Goal: Check status

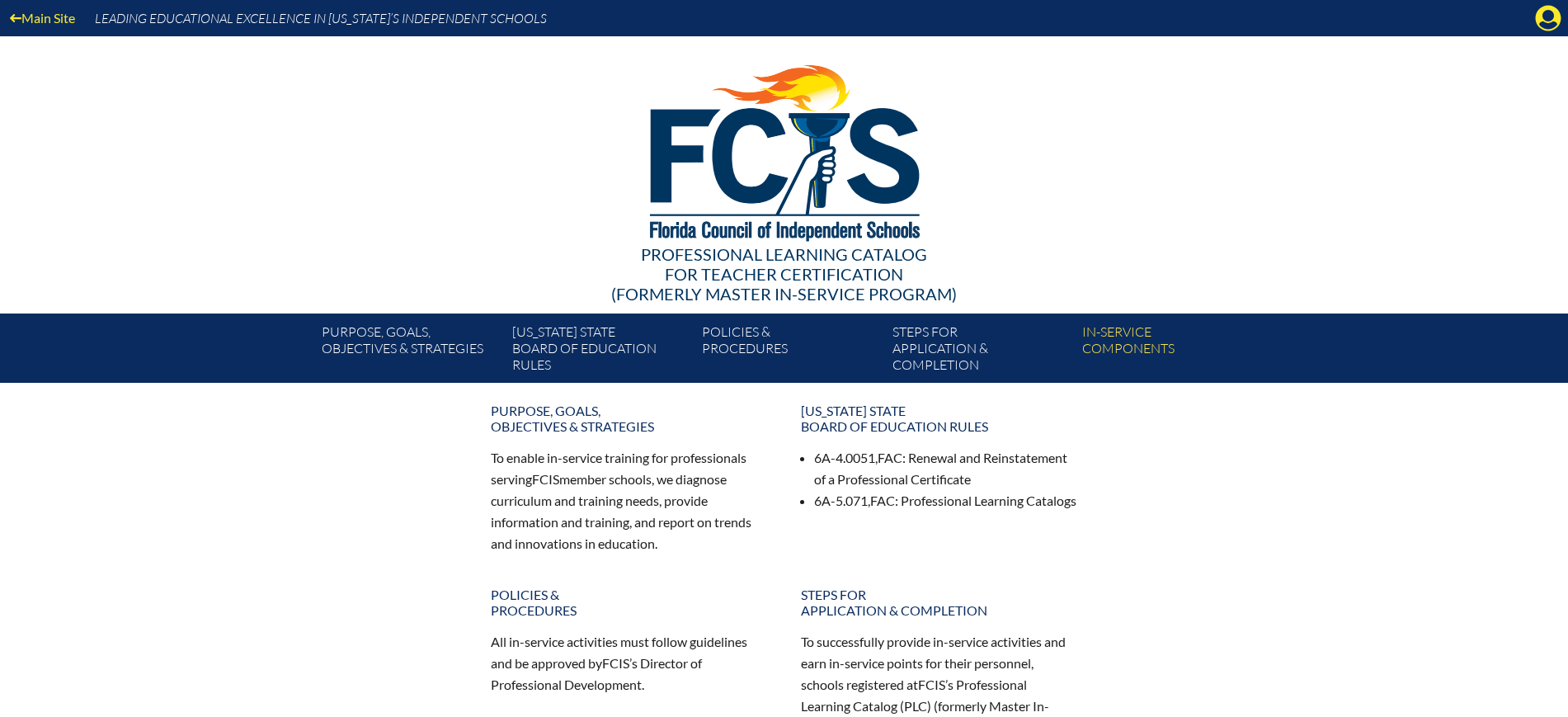
click at [1539, 18] on icon at bounding box center [1549, 18] width 26 height 26
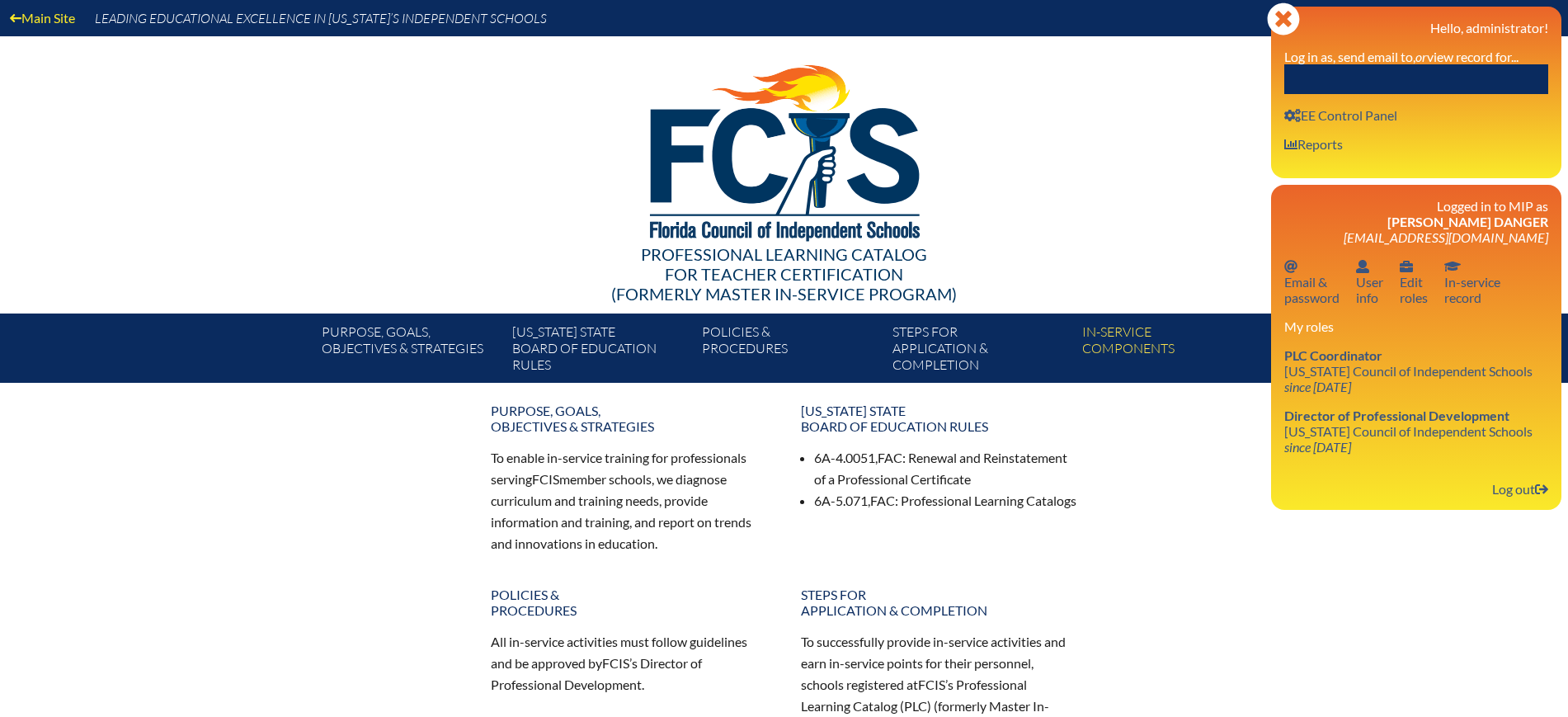
click at [1432, 79] on input "text" at bounding box center [1416, 79] width 264 height 30
paste input "[PERSON_NAME]"
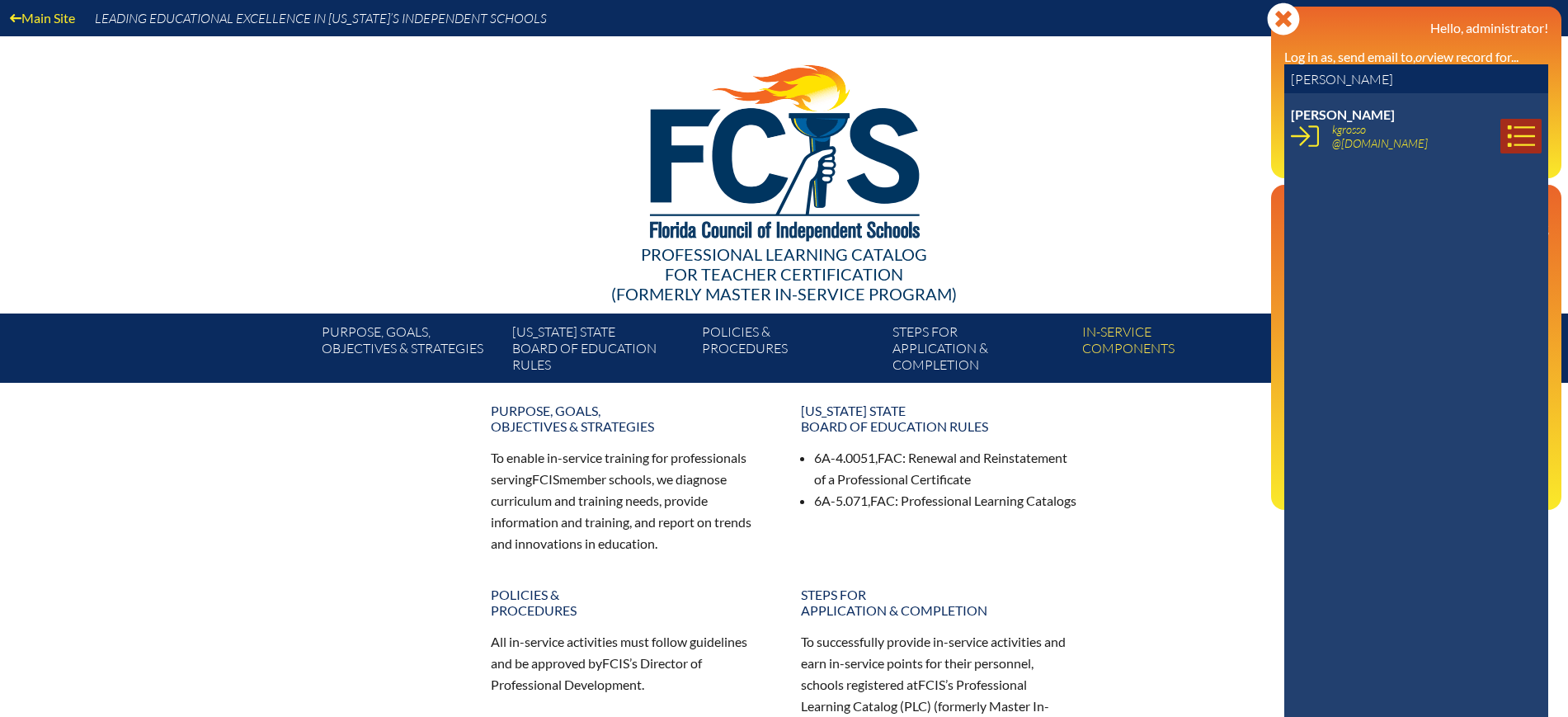
type input "[PERSON_NAME]"
click at [1507, 137] on icon at bounding box center [1520, 135] width 28 height 28
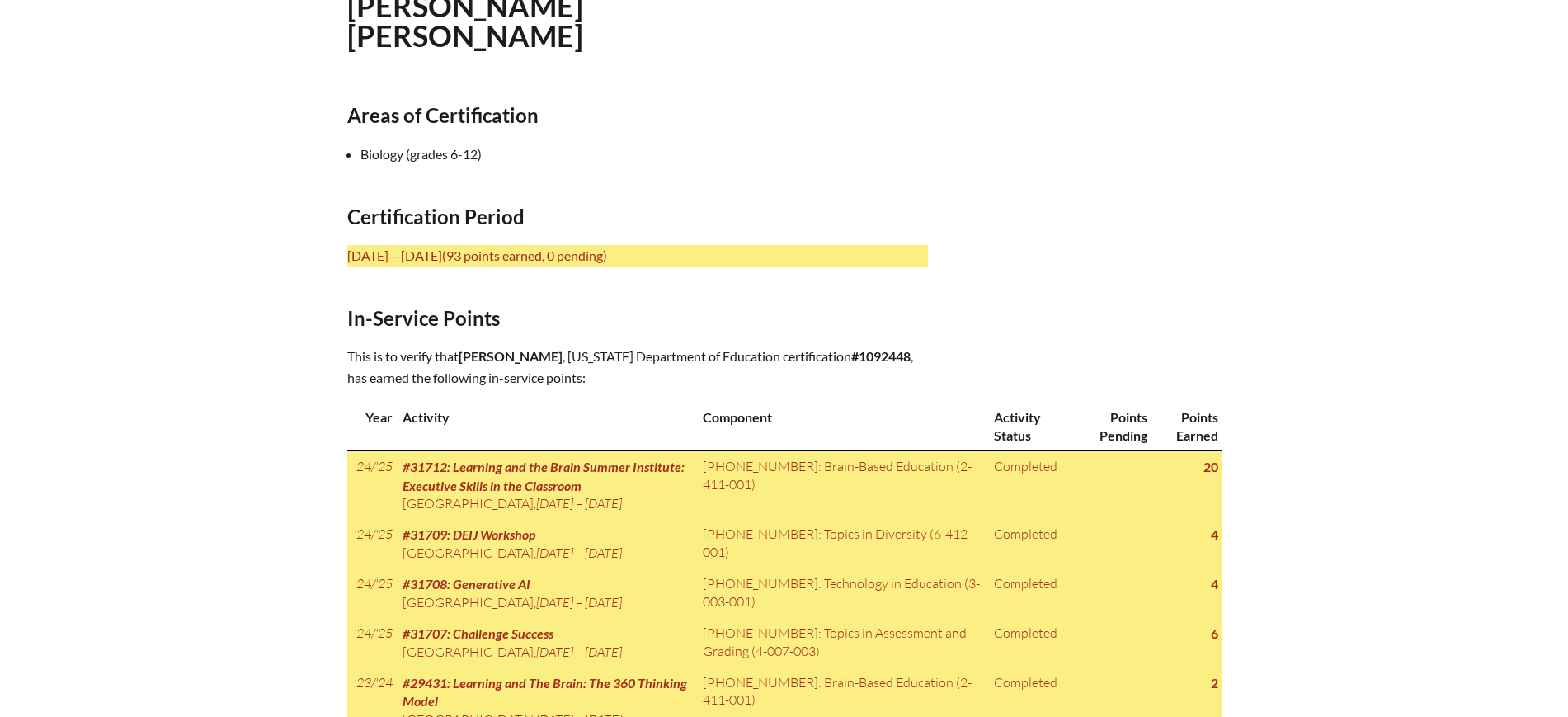
scroll to position [516, 0]
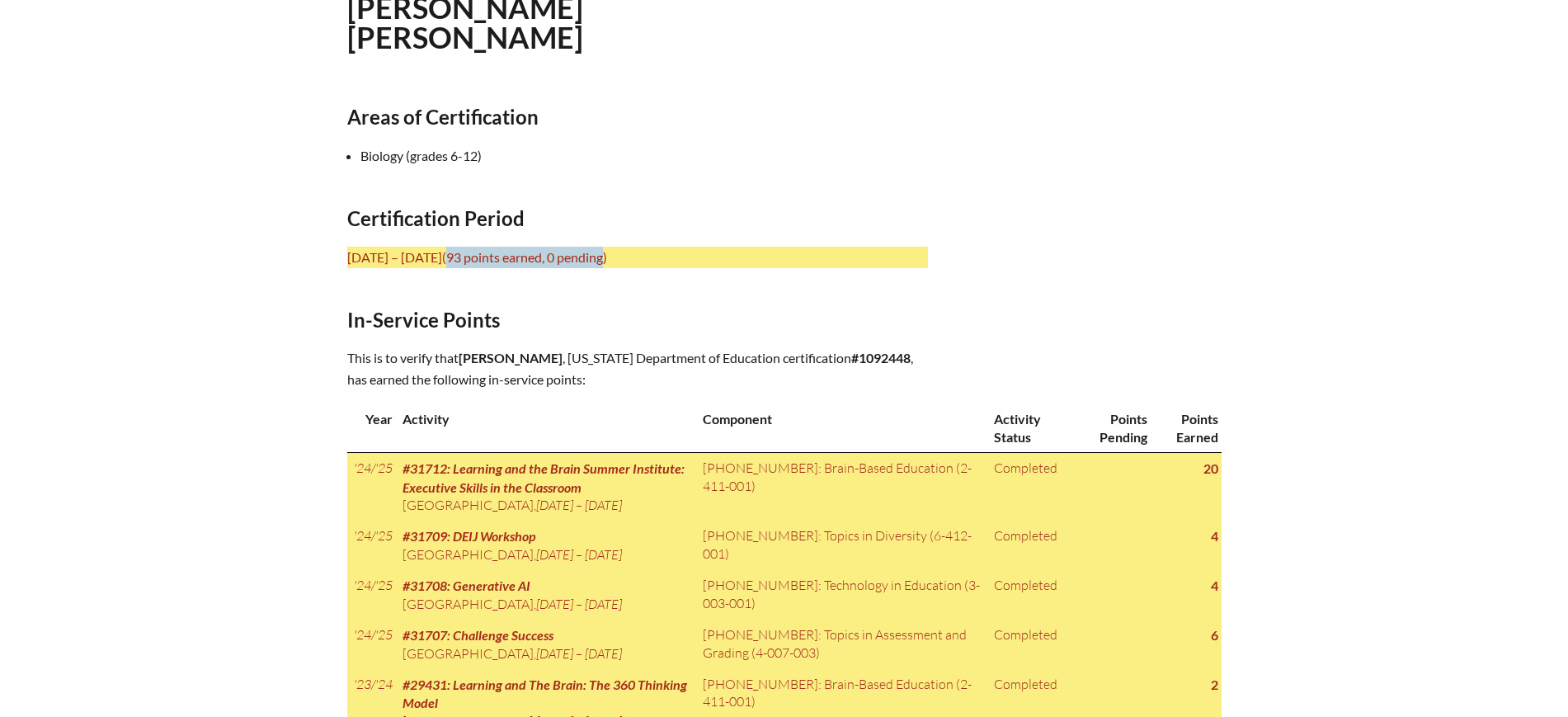
drag, startPoint x: 518, startPoint y: 254, endPoint x: 645, endPoint y: 275, distance: 128.7
click at [607, 253] on span "(93 points earned, 0 pending)" at bounding box center [524, 256] width 165 height 15
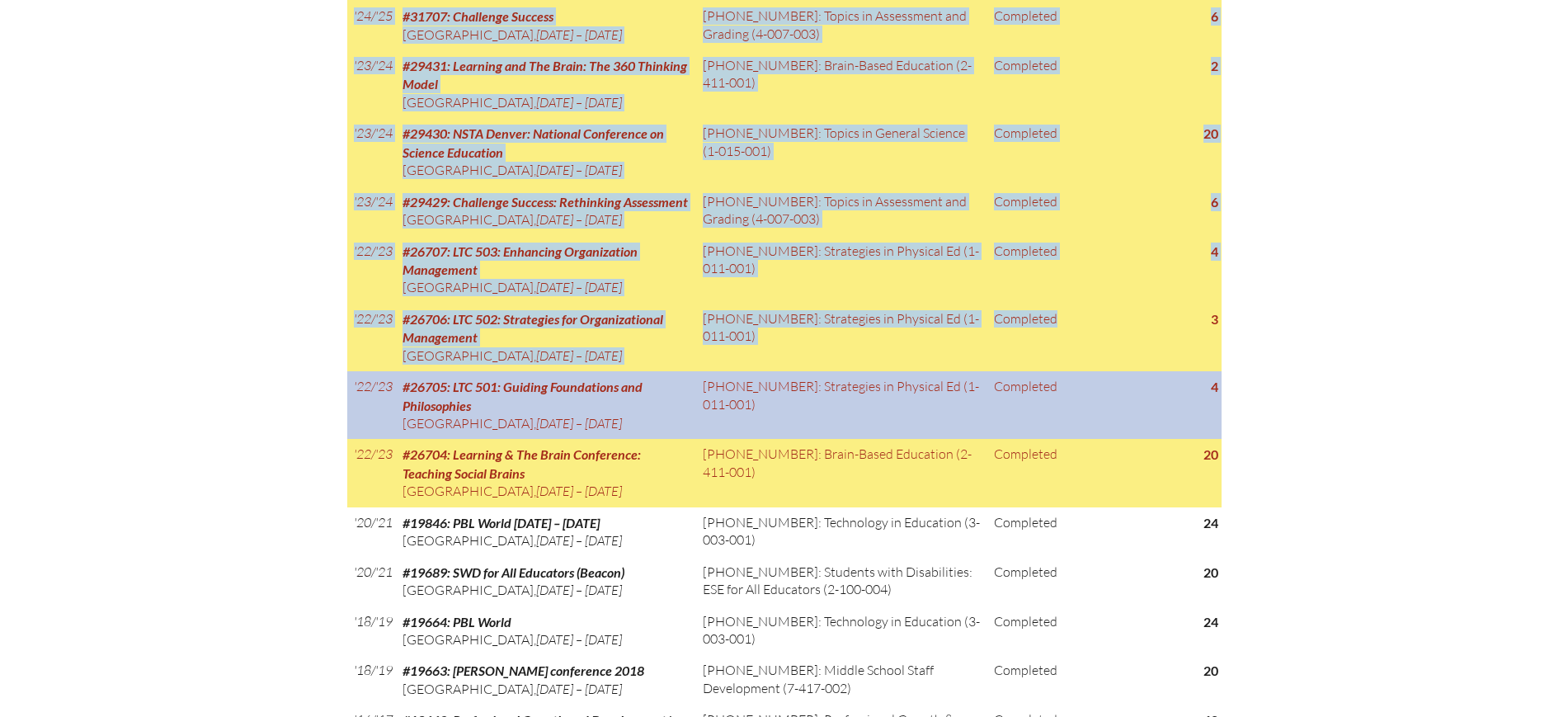
scroll to position [1238, 0]
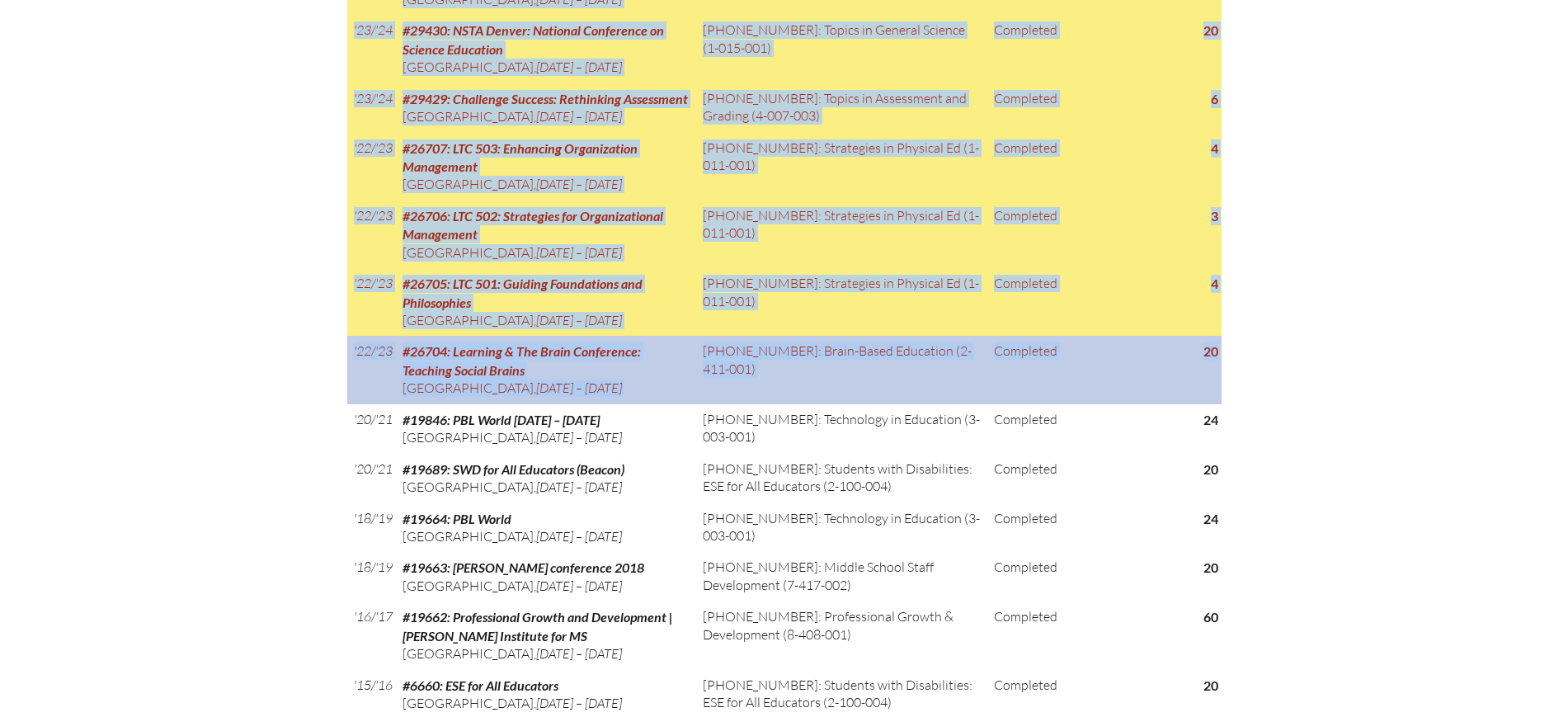
drag, startPoint x: 343, startPoint y: 211, endPoint x: 1220, endPoint y: 506, distance: 925.3
click at [1220, 506] on div "In-service record Kerri-Ann Grosso Areas of Certification Biology (grades 6-12)…" at bounding box center [784, 41] width 927 height 1687
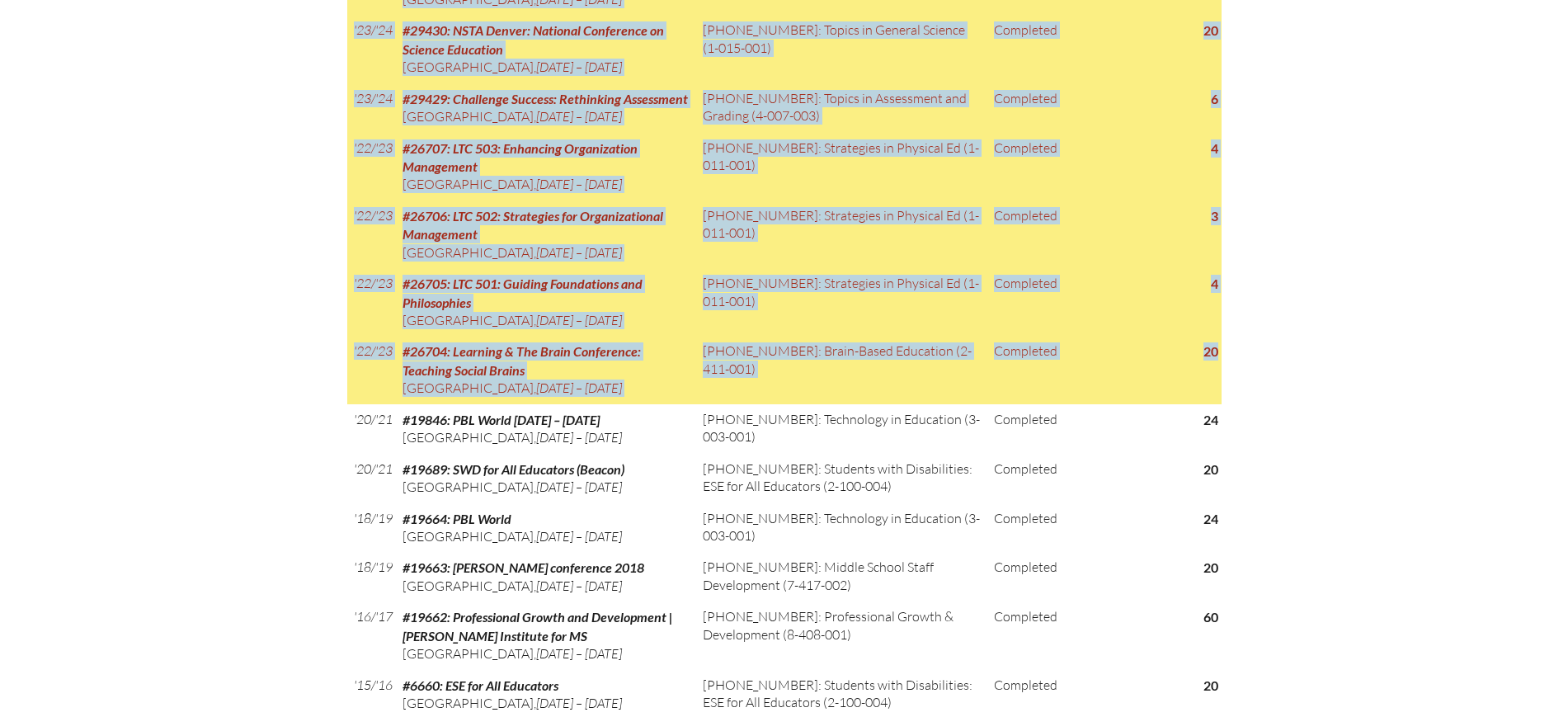
copy div "Certification Period July 1, 2021 – June 30, 2026 (93 points earned, 0 pending)…"
click at [161, 365] on div "In-service record Kerri-Ann Grosso Areas of Certification Biology (grades 6-12)…" at bounding box center [784, 41] width 1568 height 1687
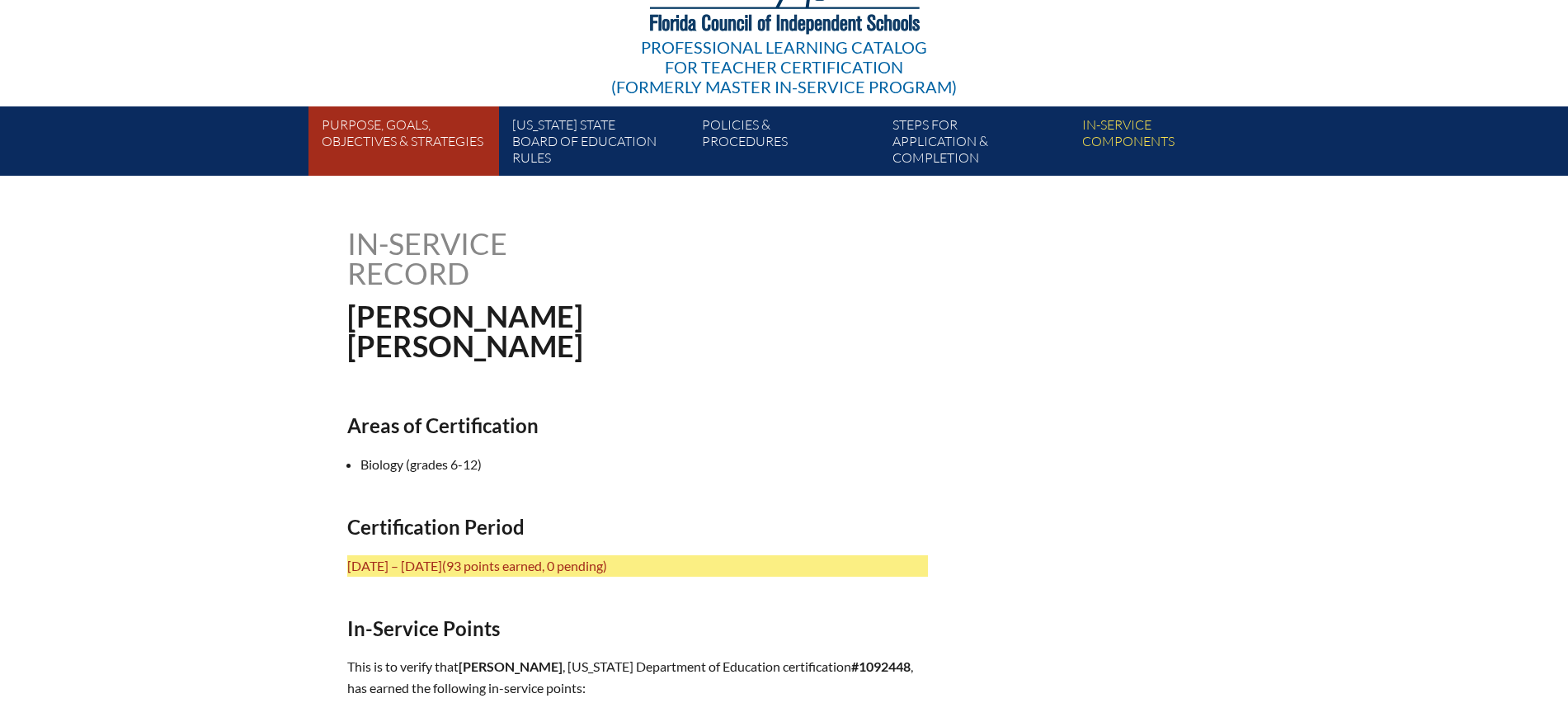
scroll to position [413, 0]
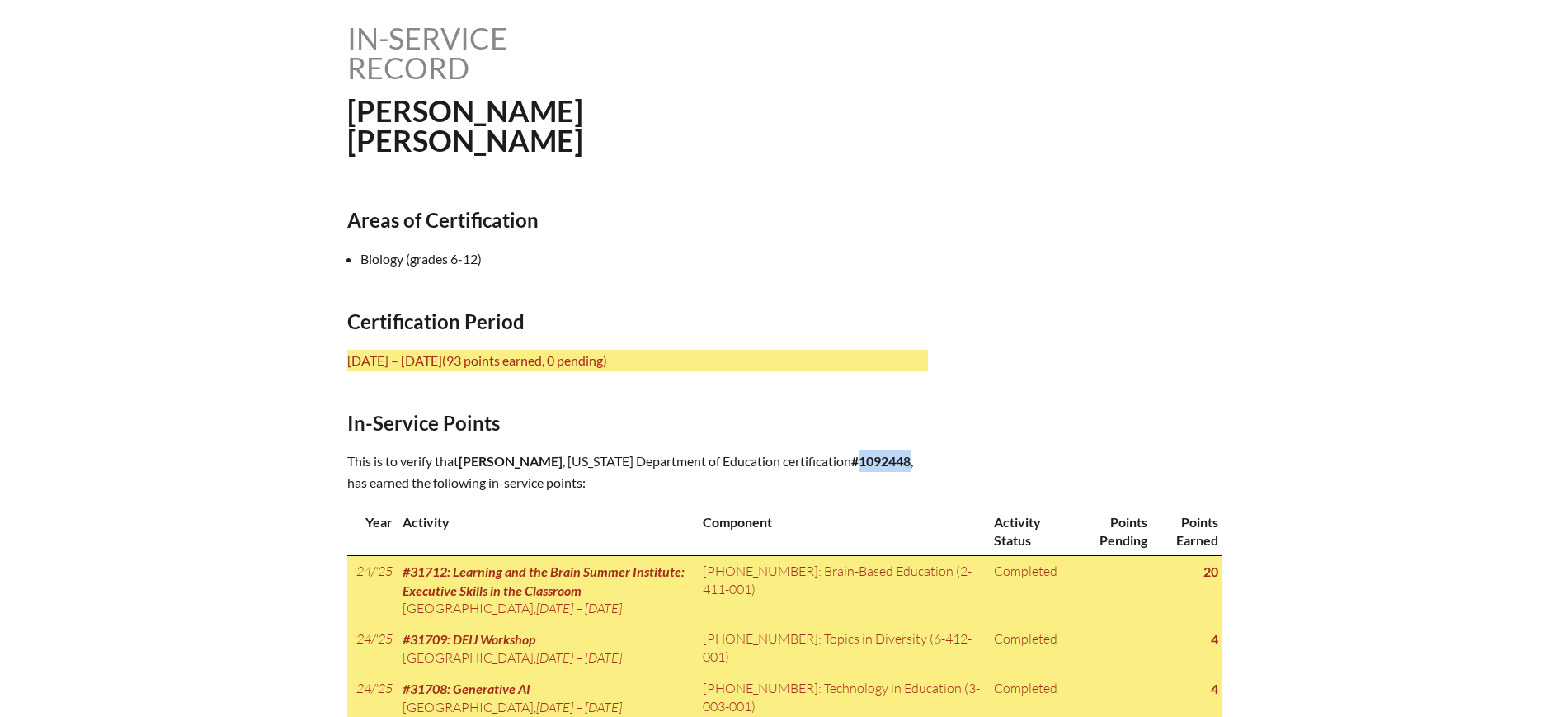
drag, startPoint x: 923, startPoint y: 457, endPoint x: 868, endPoint y: 463, distance: 55.3
click at [868, 463] on p "This is to verify that Kerri-Ann Grosso , Florida Department of Education certi…" at bounding box center [637, 472] width 580 height 43
copy b "1092448"
